Goal: Information Seeking & Learning: Learn about a topic

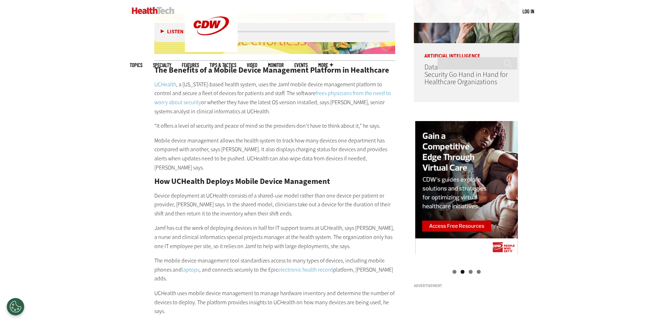
scroll to position [668, 0]
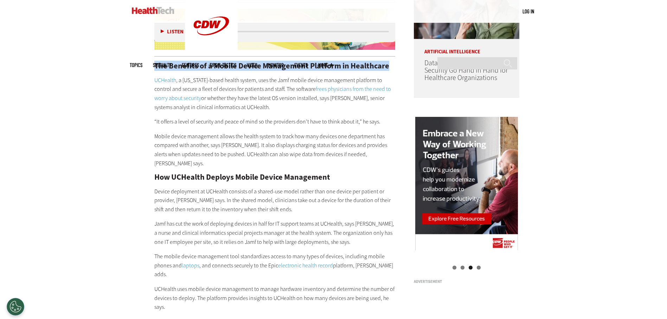
drag, startPoint x: 155, startPoint y: 66, endPoint x: 389, endPoint y: 67, distance: 234.0
click at [389, 67] on h2 "The Benefits of a Mobile Device Management Platform in Healthcare" at bounding box center [274, 66] width 241 height 8
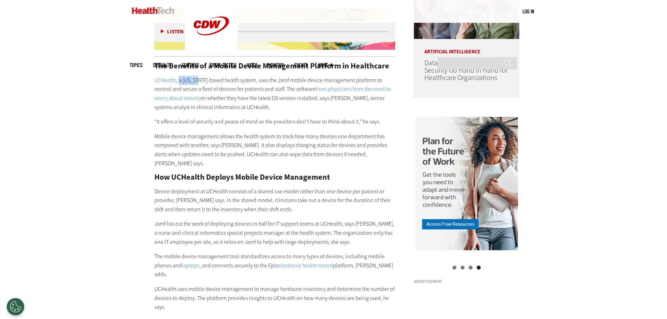
drag, startPoint x: 179, startPoint y: 81, endPoint x: 198, endPoint y: 79, distance: 18.7
click at [198, 79] on p "UCHealth , a [US_STATE]-based health system, uses the Jamf mobile device manage…" at bounding box center [274, 94] width 241 height 36
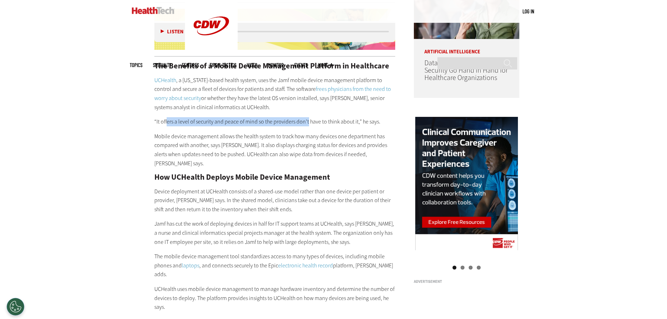
drag, startPoint x: 167, startPoint y: 121, endPoint x: 307, endPoint y: 120, distance: 139.9
click at [307, 120] on p "“It offers a level of security and peace of mind so the providers don’t have to…" at bounding box center [274, 121] width 241 height 9
drag, startPoint x: 307, startPoint y: 120, endPoint x: 333, endPoint y: 120, distance: 26.7
click at [333, 120] on p "“It offers a level of security and peace of mind so the providers don’t have to…" at bounding box center [274, 121] width 241 height 9
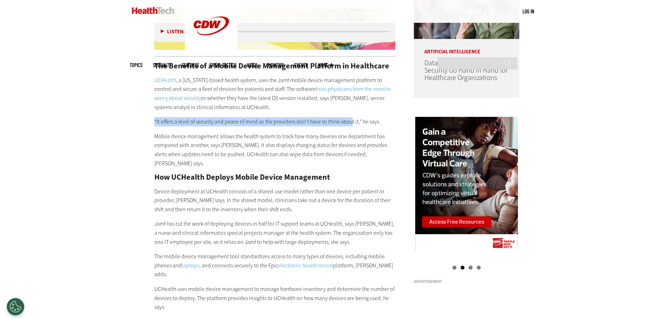
drag, startPoint x: 155, startPoint y: 122, endPoint x: 350, endPoint y: 122, distance: 195.4
click at [350, 122] on p "“It offers a level of security and peace of mind so the providers don’t have to…" at bounding box center [274, 121] width 241 height 9
click at [233, 122] on p "“It offers a level of security and peace of mind so the providers don’t have to…" at bounding box center [274, 121] width 241 height 9
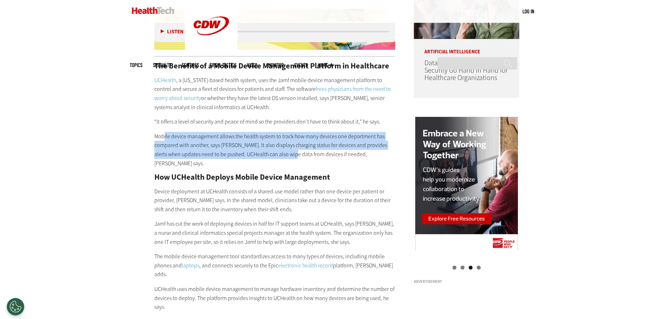
drag, startPoint x: 163, startPoint y: 137, endPoint x: 294, endPoint y: 151, distance: 131.5
click at [294, 151] on p "Mobile device management allows the health system to track how many devices one…" at bounding box center [274, 150] width 241 height 36
click at [294, 155] on p "Mobile device management allows the health system to track how many devices one…" at bounding box center [274, 150] width 241 height 36
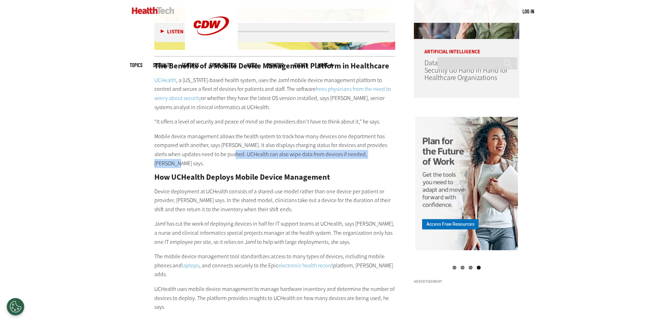
drag, startPoint x: 233, startPoint y: 156, endPoint x: 387, endPoint y: 154, distance: 153.6
click at [387, 154] on p "Mobile device management allows the health system to track how many devices one…" at bounding box center [274, 150] width 241 height 36
copy p "UCHealth can also wipe data from devices if needed, [PERSON_NAME] says."
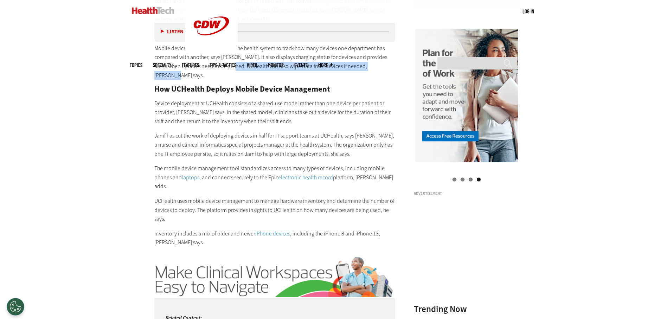
scroll to position [773, 0]
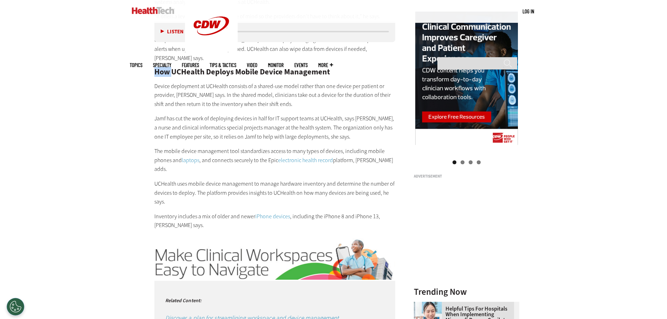
drag, startPoint x: 154, startPoint y: 64, endPoint x: 171, endPoint y: 63, distance: 16.9
click at [171, 68] on h2 "How UCHealth Deploys Mobile Device Management" at bounding box center [274, 72] width 241 height 8
drag, startPoint x: 171, startPoint y: 63, endPoint x: 176, endPoint y: 64, distance: 4.6
click at [176, 68] on h2 "How UCHealth Deploys Mobile Device Management" at bounding box center [274, 72] width 241 height 8
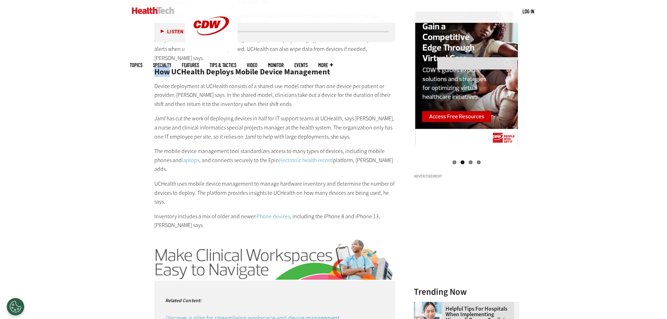
drag, startPoint x: 169, startPoint y: 64, endPoint x: 156, endPoint y: 64, distance: 13.0
click at [156, 68] on h2 "How UCHealth Deploys Mobile Device Management" at bounding box center [274, 72] width 241 height 8
drag, startPoint x: 156, startPoint y: 64, endPoint x: 173, endPoint y: 64, distance: 16.9
click at [173, 68] on h2 "How UCHealth Deploys Mobile Device Management" at bounding box center [274, 72] width 241 height 8
drag, startPoint x: 173, startPoint y: 64, endPoint x: 202, endPoint y: 63, distance: 29.9
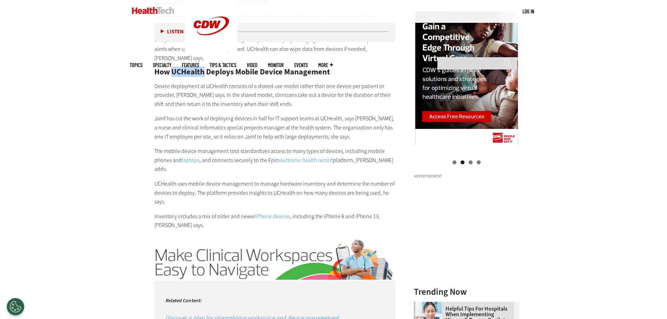
click at [202, 68] on h2 "How UCHealth Deploys Mobile Device Management" at bounding box center [274, 72] width 241 height 8
drag, startPoint x: 202, startPoint y: 63, endPoint x: 214, endPoint y: 65, distance: 12.2
click at [214, 68] on h2 "How UCHealth Deploys Mobile Device Management" at bounding box center [274, 72] width 241 height 8
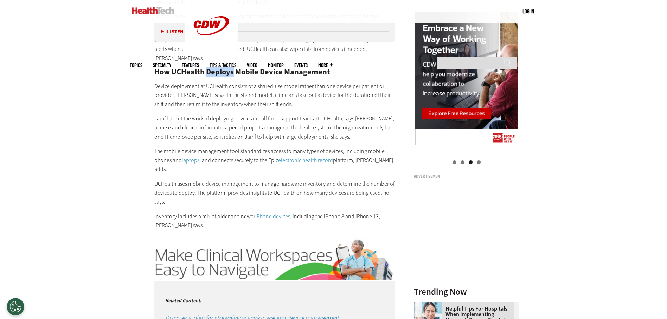
drag, startPoint x: 207, startPoint y: 65, endPoint x: 233, endPoint y: 62, distance: 26.2
click at [233, 68] on h2 "How UCHealth Deploys Mobile Device Management" at bounding box center [274, 72] width 241 height 8
drag, startPoint x: 233, startPoint y: 62, endPoint x: 246, endPoint y: 62, distance: 13.0
click at [246, 68] on h2 "How UCHealth Deploys Mobile Device Management" at bounding box center [274, 72] width 241 height 8
